Goal: Navigation & Orientation: Find specific page/section

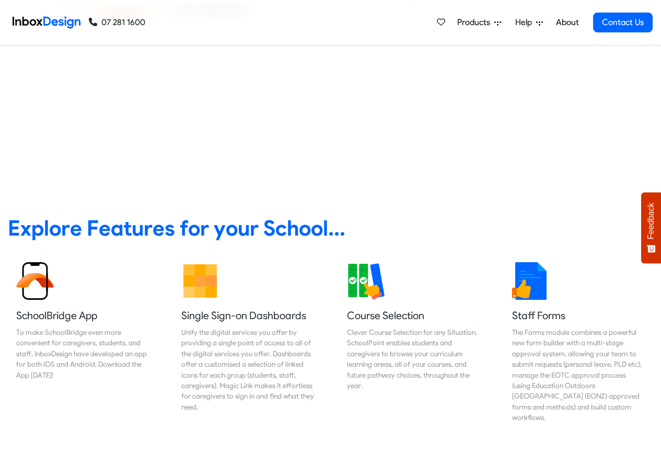
scroll to position [1107, 0]
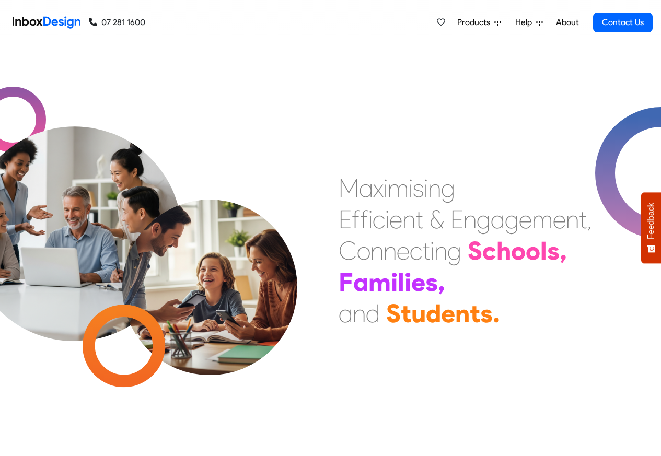
click at [484, 22] on span "Products" at bounding box center [475, 22] width 37 height 13
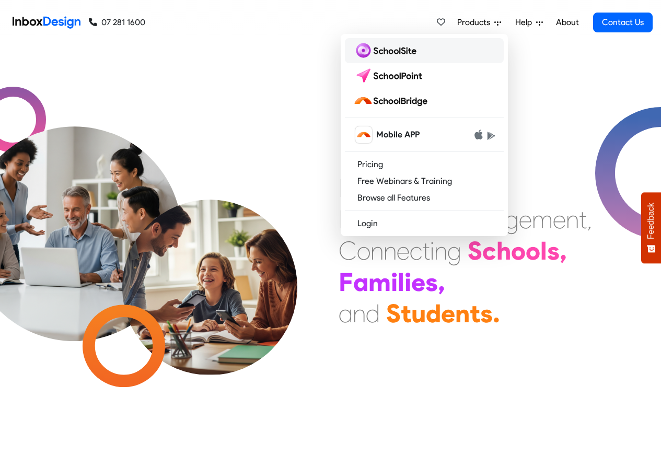
click at [383, 51] on img at bounding box center [386, 50] width 67 height 17
